Goal: Check status: Check status

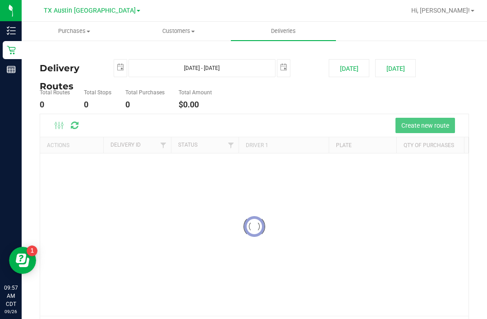
click at [257, 0] on nav "TX Austin DC Hi, [PERSON_NAME]!" at bounding box center [255, 11] width 466 height 22
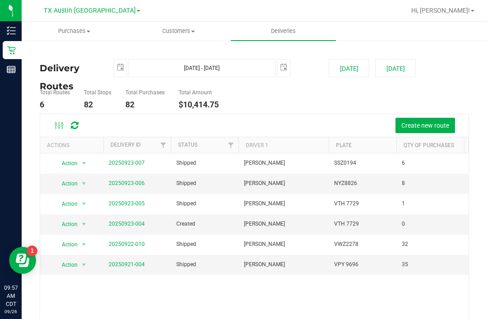
click at [355, 69] on button "[DATE]" at bounding box center [349, 68] width 41 height 18
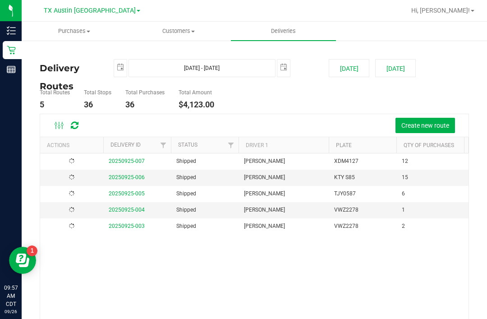
click at [399, 66] on button "[DATE]" at bounding box center [395, 68] width 41 height 18
type input "[DATE] - [DATE]"
type input "[DATE]"
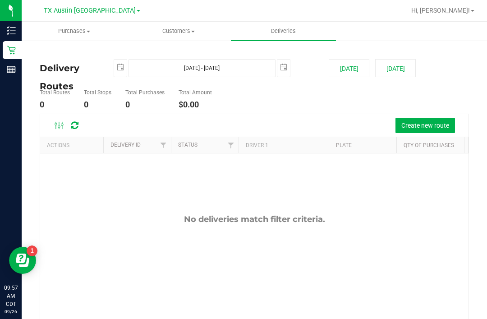
click at [344, 66] on button "[DATE]" at bounding box center [349, 68] width 41 height 18
type input "[DATE] - [DATE]"
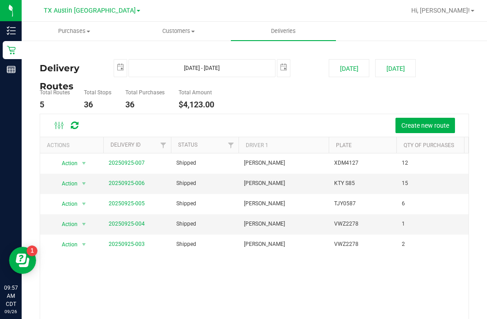
click at [139, 156] on td "20250925-007" at bounding box center [137, 163] width 68 height 20
click at [129, 163] on link "20250925-007" at bounding box center [127, 163] width 36 height 6
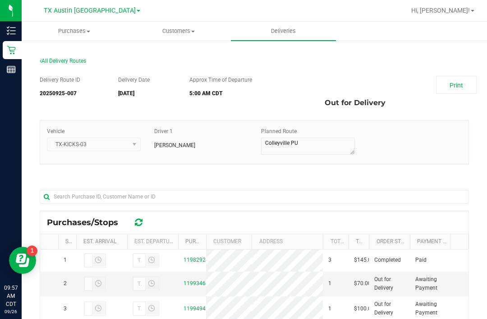
click at [193, 263] on link "11982924" at bounding box center [196, 260] width 25 height 6
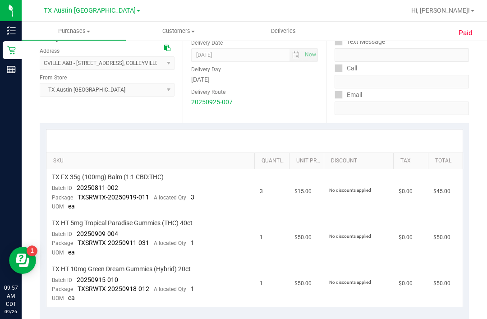
scroll to position [130, 0]
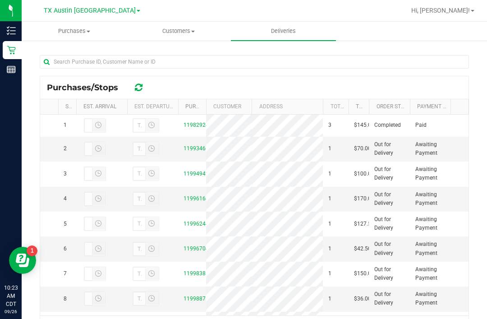
scroll to position [145, 0]
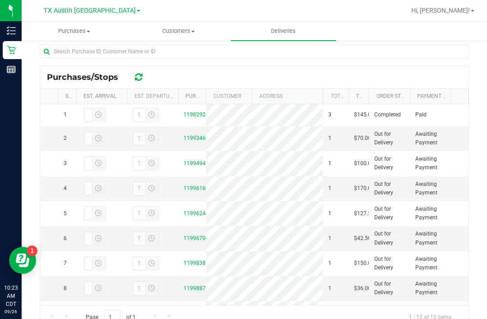
click at [203, 167] on link "11994942" at bounding box center [196, 163] width 25 height 6
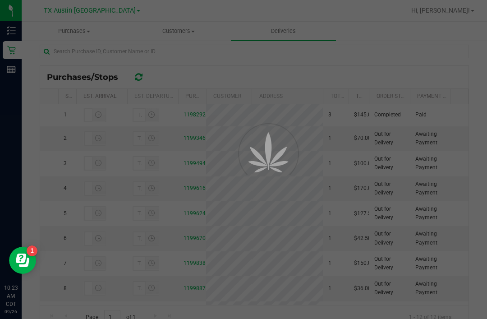
click at [201, 197] on div at bounding box center [243, 159] width 487 height 319
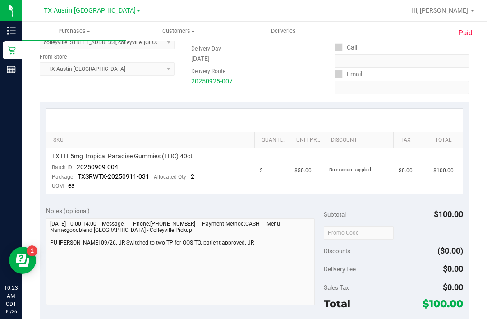
scroll to position [107, 0]
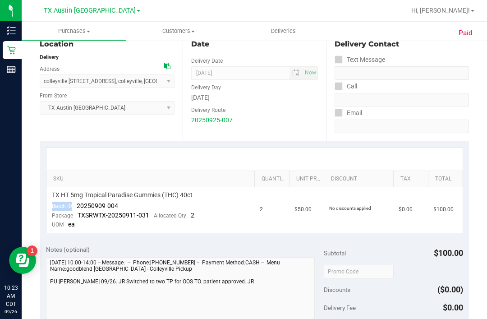
copy span "Batch ID"
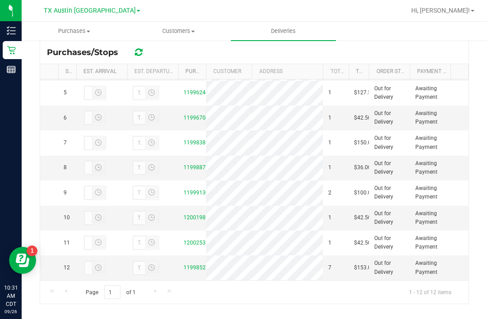
scroll to position [130, 0]
click at [204, 146] on link "11998381" at bounding box center [196, 142] width 25 height 6
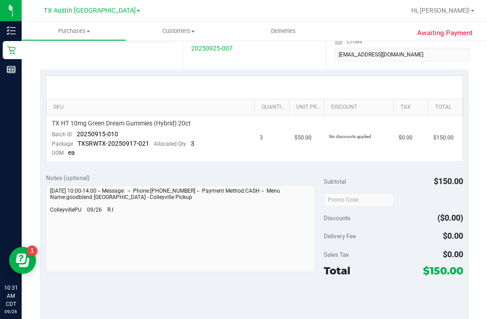
scroll to position [98, 0]
